Goal: Find specific page/section: Find specific page/section

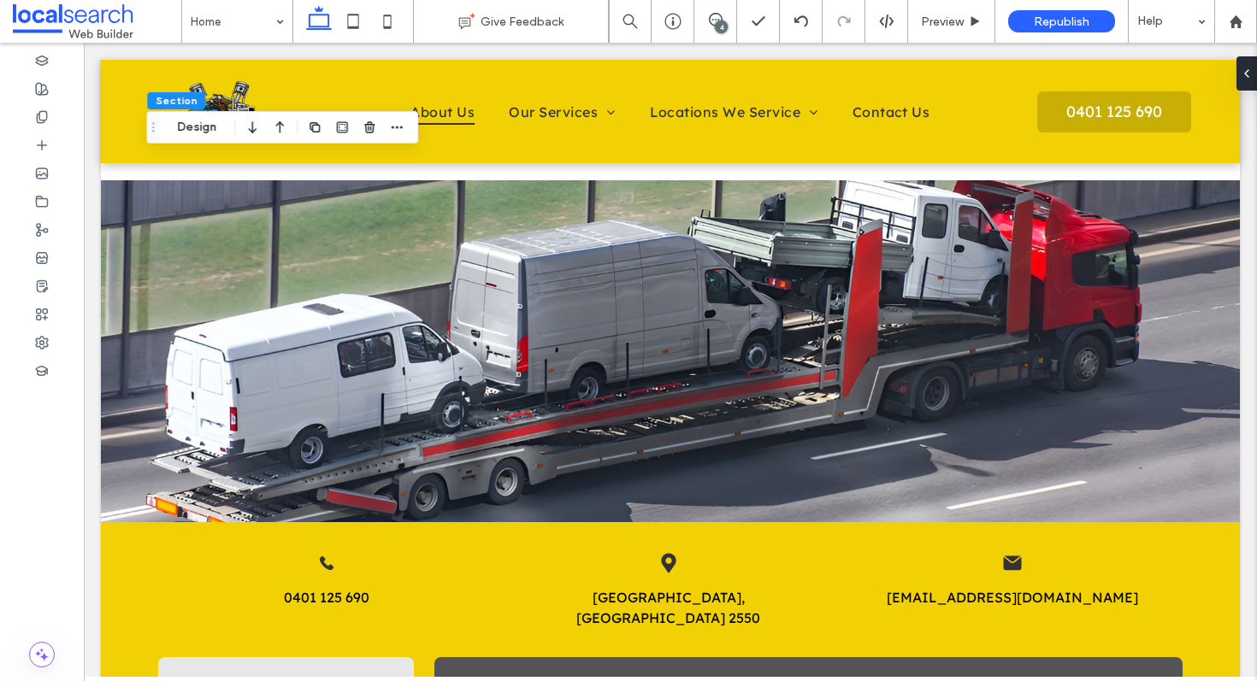
drag, startPoint x: 1235, startPoint y: 26, endPoint x: 1001, endPoint y: 6, distance: 235.0
click at [0, 0] on div "Home Give Feedback 4 Preview Republish Help" at bounding box center [628, 21] width 1257 height 43
drag, startPoint x: 1228, startPoint y: 21, endPoint x: 590, endPoint y: 12, distance: 638.6
click at [0, 0] on div "Home Give Feedback 4 Preview Republish Help" at bounding box center [628, 21] width 1257 height 43
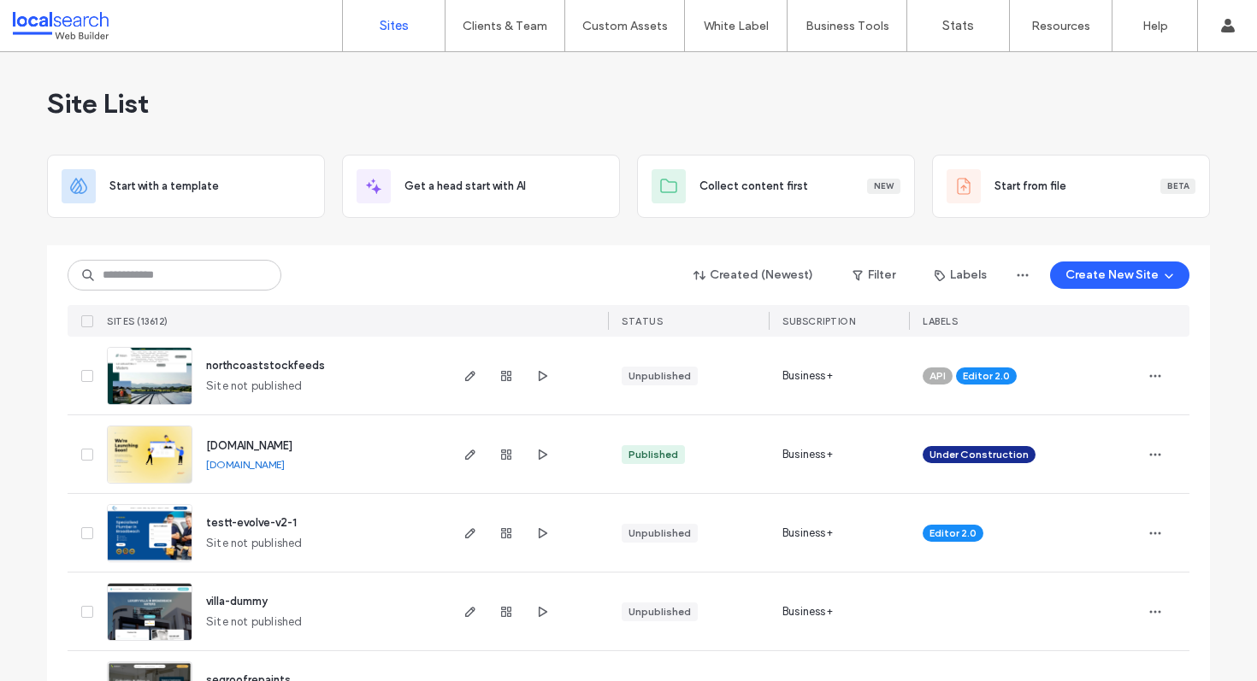
click at [180, 280] on input at bounding box center [175, 275] width 214 height 31
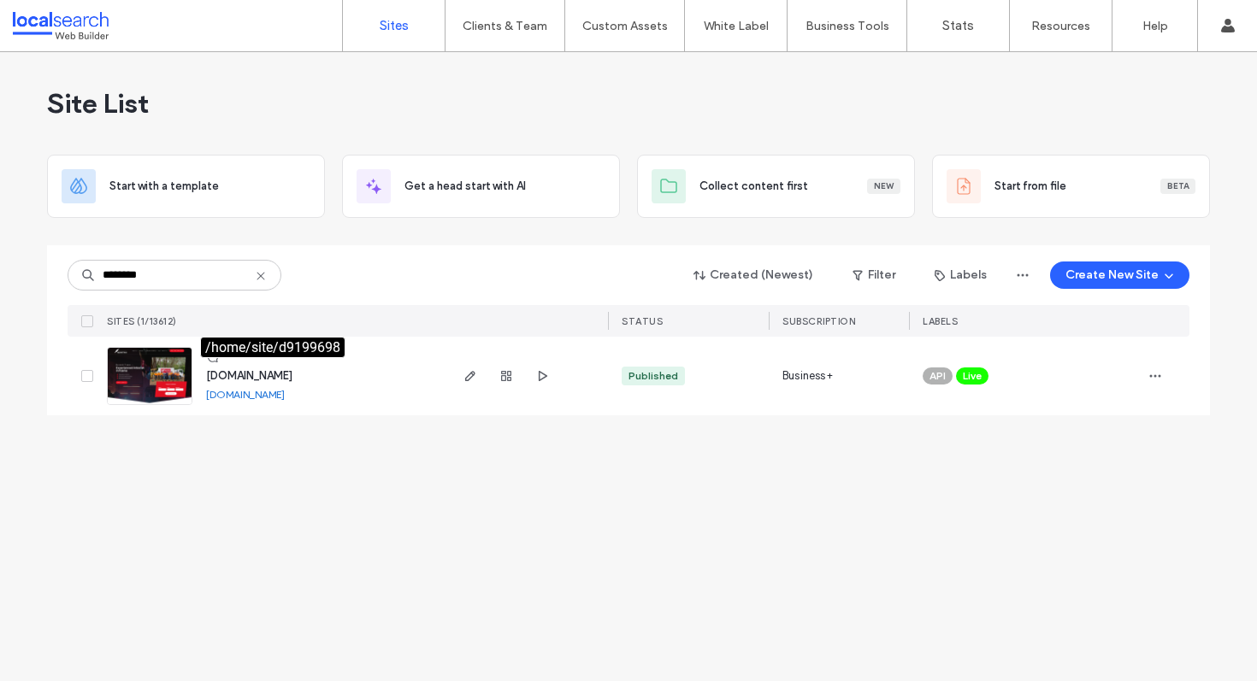
type input "********"
click at [286, 374] on span "www.burnetttrees.com.au" at bounding box center [249, 375] width 86 height 13
